Goal: Book appointment/travel/reservation

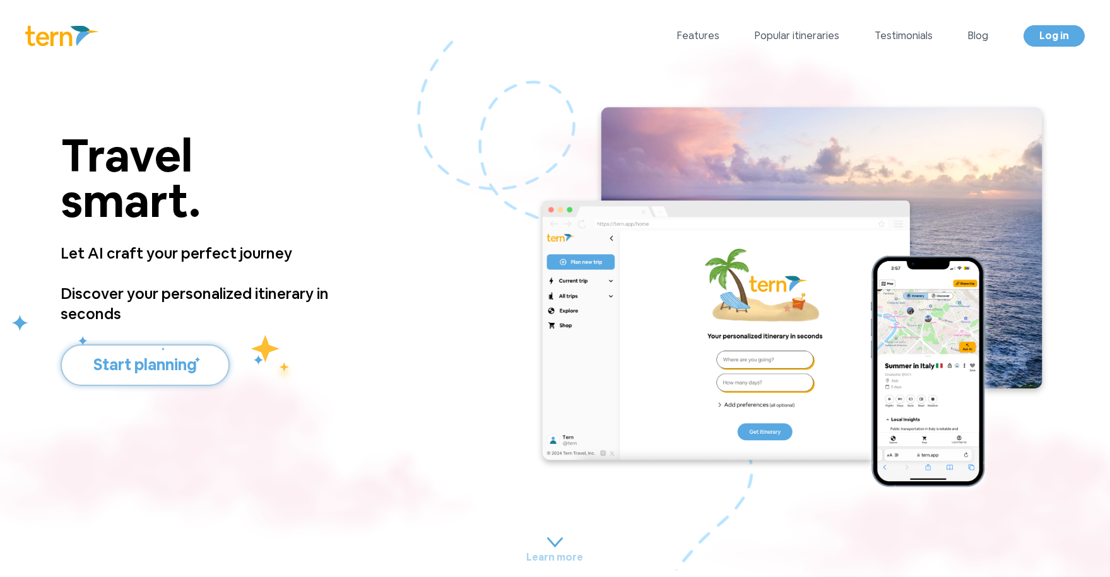
click at [185, 364] on button "Start planning" at bounding box center [145, 365] width 169 height 42
